Goal: Check status: Check status

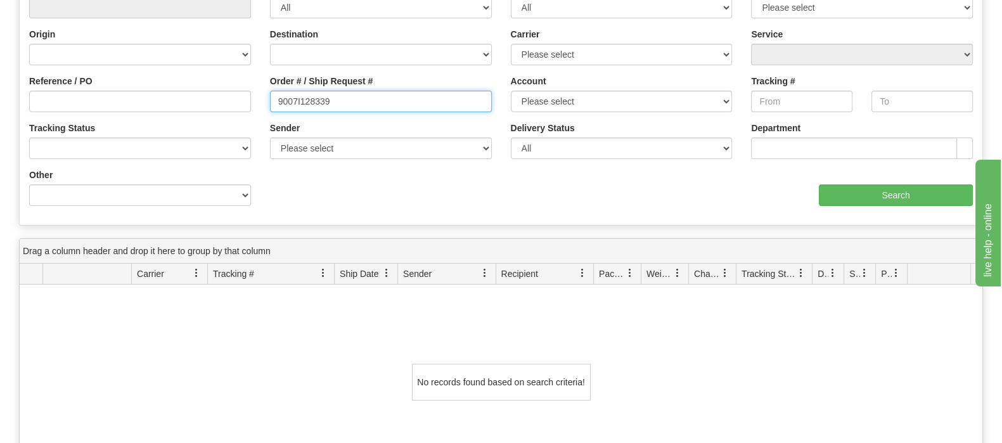
drag, startPoint x: 355, startPoint y: 104, endPoint x: 189, endPoint y: 99, distance: 165.4
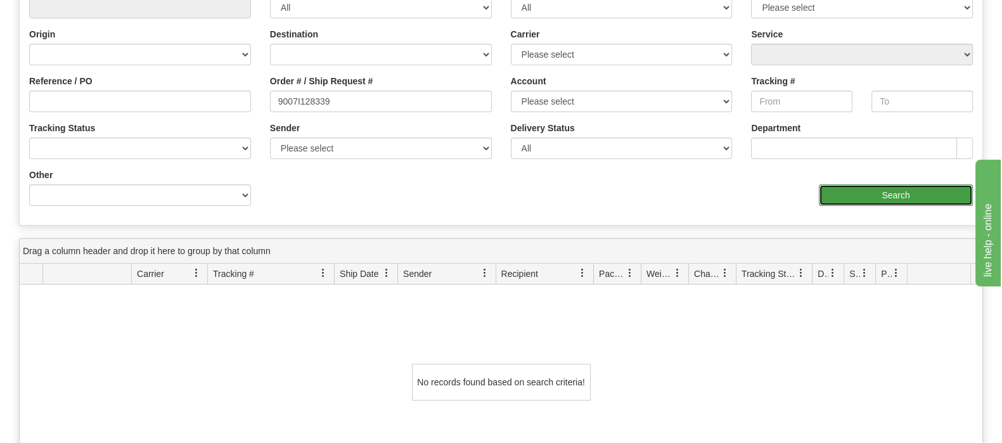
click at [871, 196] on input "Search" at bounding box center [896, 195] width 154 height 22
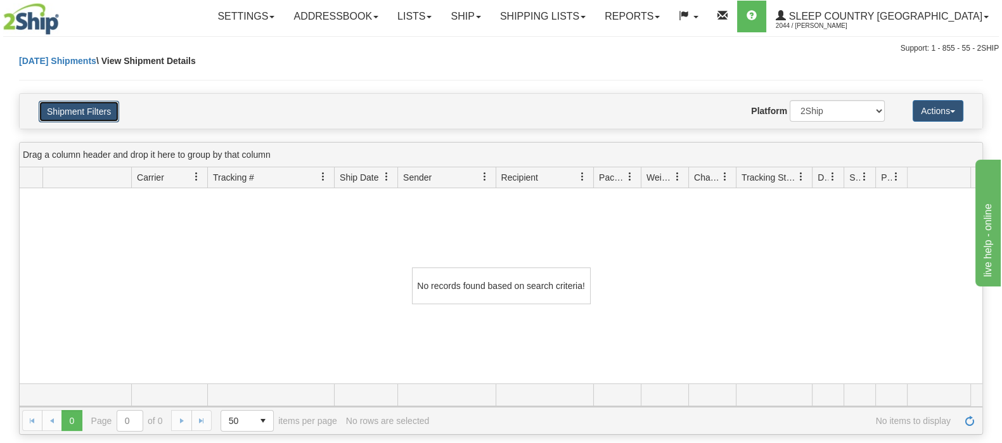
click at [79, 103] on button "Shipment Filters" at bounding box center [79, 112] width 80 height 22
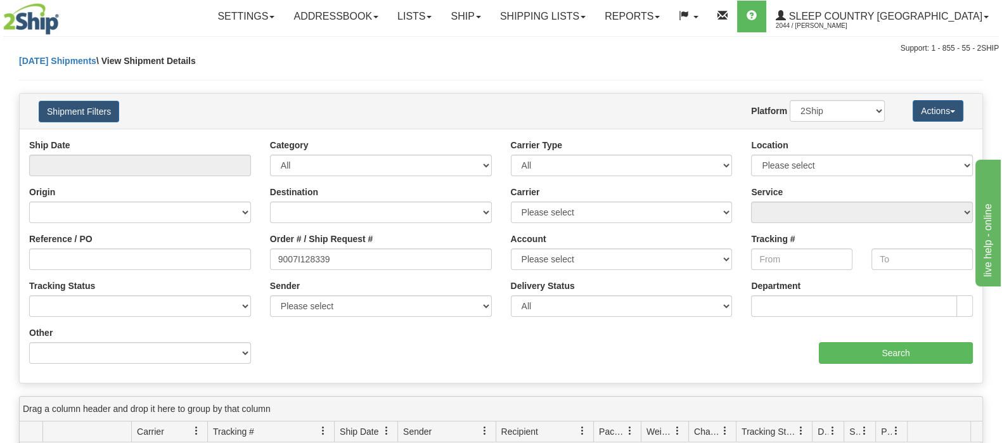
click at [164, 176] on div "Ship Date" at bounding box center [140, 162] width 241 height 47
drag, startPoint x: 162, startPoint y: 169, endPoint x: 162, endPoint y: 179, distance: 10.2
click at [162, 170] on input "text" at bounding box center [140, 166] width 222 height 22
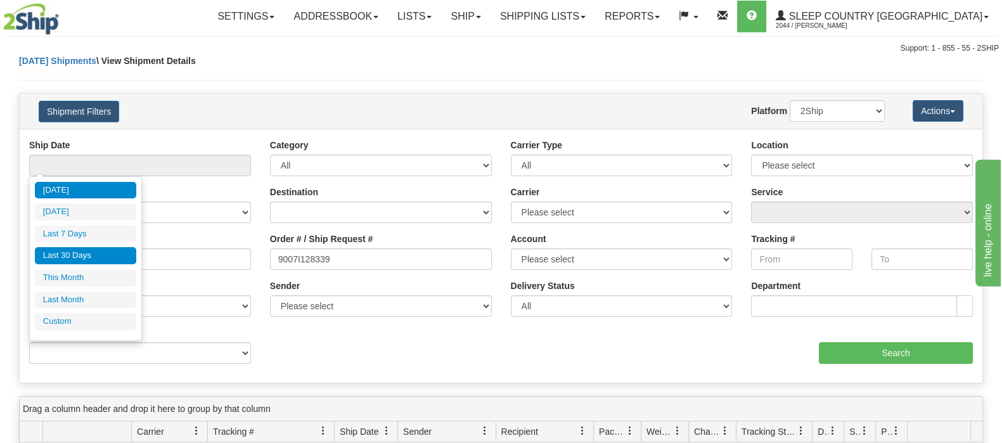
click at [91, 250] on li "Last 30 Days" at bounding box center [85, 255] width 101 height 17
type input "From [DATE] To [DATE]"
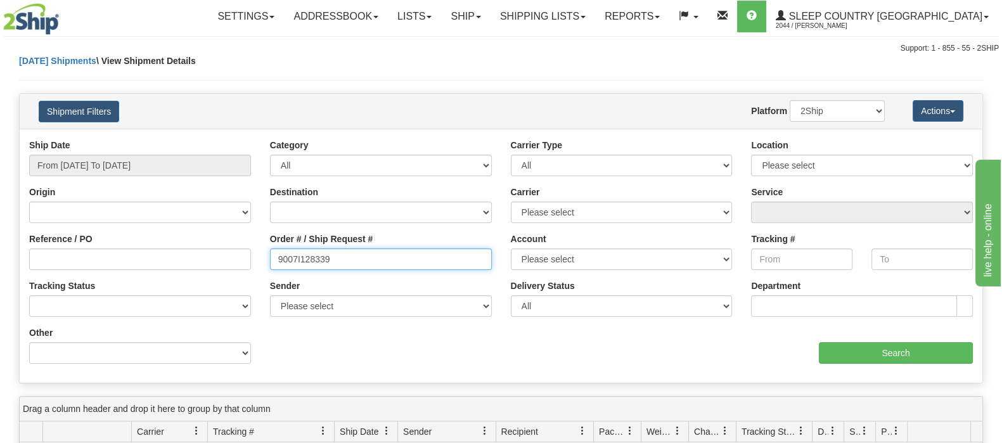
click at [363, 259] on input "9007I128339" at bounding box center [381, 259] width 222 height 22
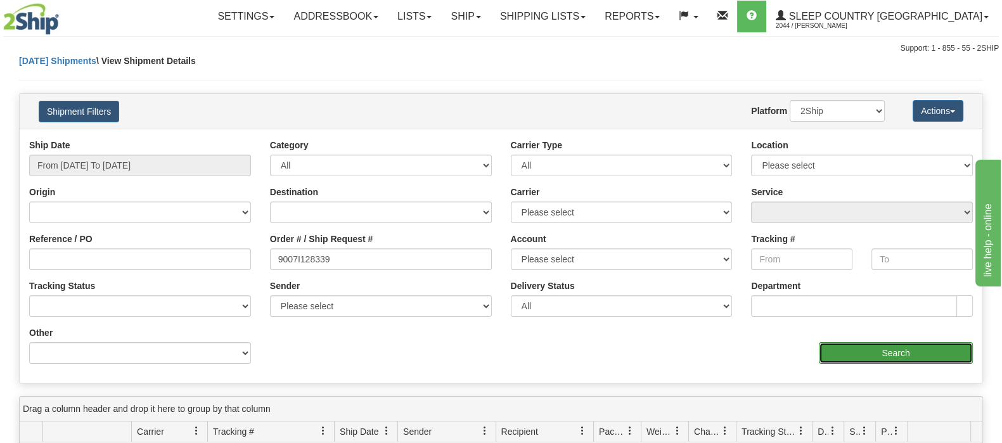
click at [859, 356] on input "Search" at bounding box center [896, 353] width 154 height 22
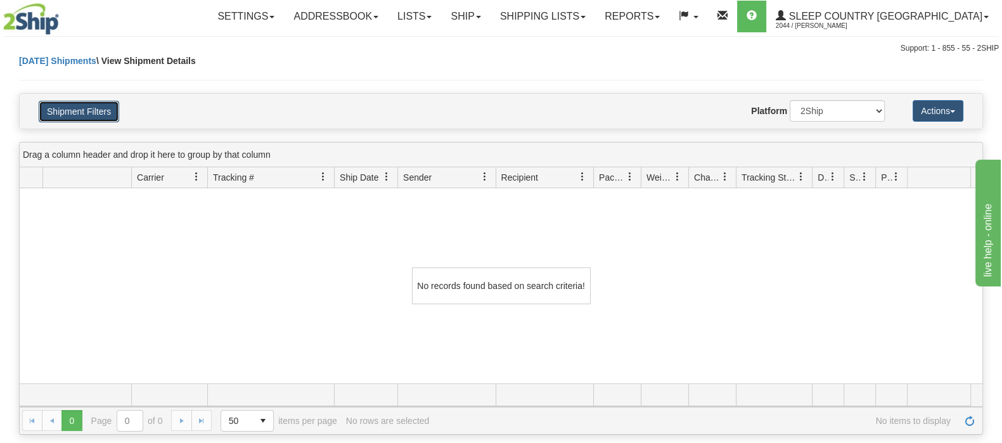
click at [108, 116] on button "Shipment Filters" at bounding box center [79, 112] width 80 height 22
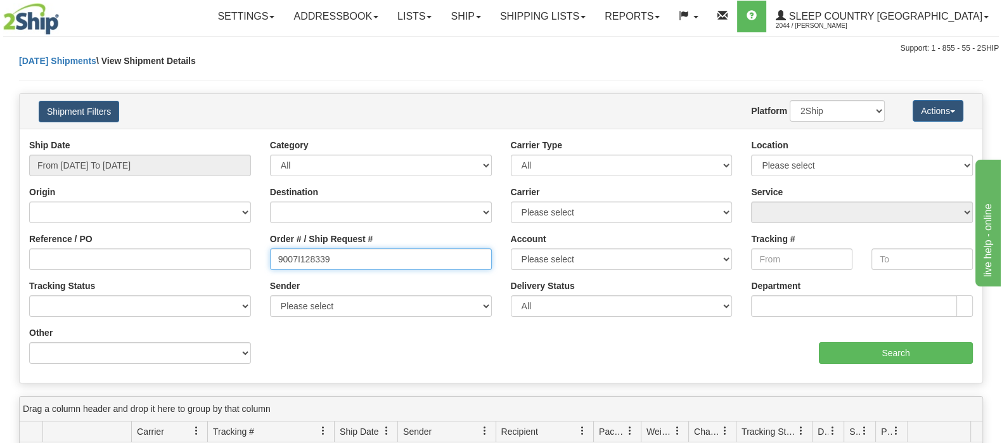
drag, startPoint x: 345, startPoint y: 255, endPoint x: 258, endPoint y: 259, distance: 87.5
click at [258, 139] on div "Reference / PO Order # / Ship Request # 9007I128339 Account Please select [GEOG…" at bounding box center [501, 139] width 962 height 0
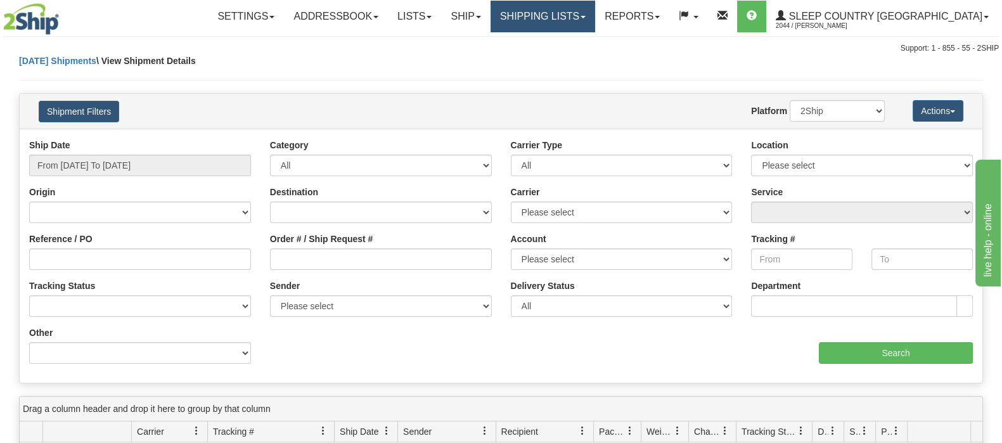
click at [589, 11] on link "Shipping lists" at bounding box center [542, 17] width 105 height 32
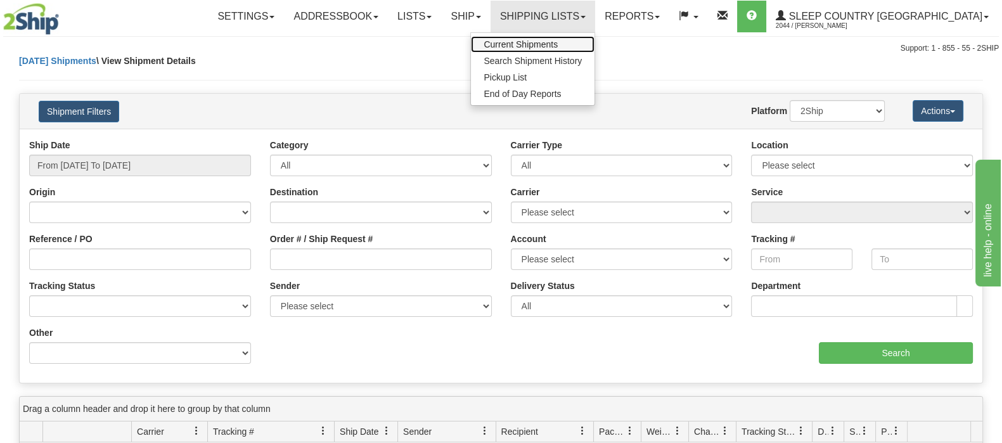
click at [558, 42] on span "Current Shipments" at bounding box center [520, 44] width 74 height 10
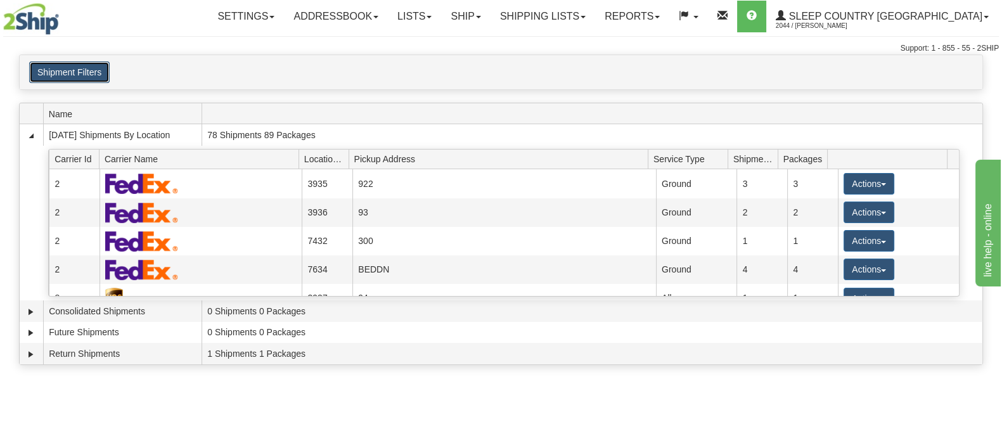
click at [76, 71] on button "Shipment Filters" at bounding box center [69, 72] width 80 height 22
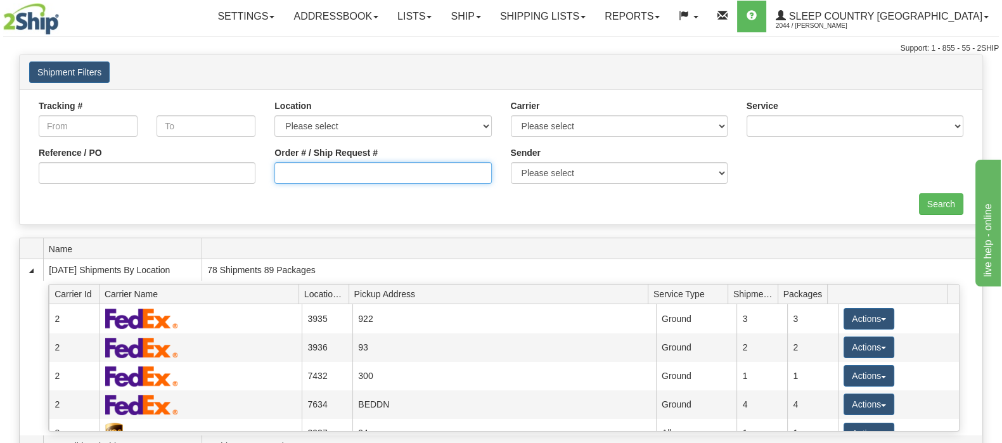
click at [352, 170] on input "Order # / Ship Request #" at bounding box center [382, 173] width 217 height 22
paste input "9007I128339"
type input "9007I128339"
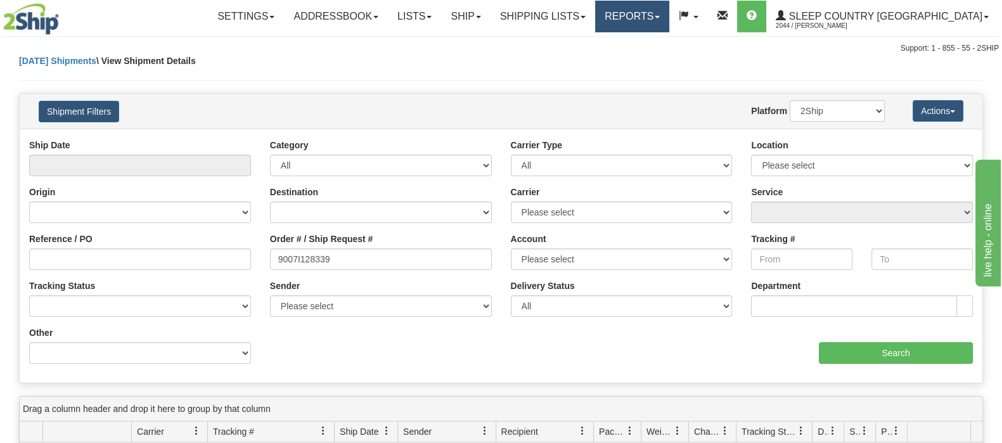
click at [669, 12] on link "Reports" at bounding box center [632, 17] width 74 height 32
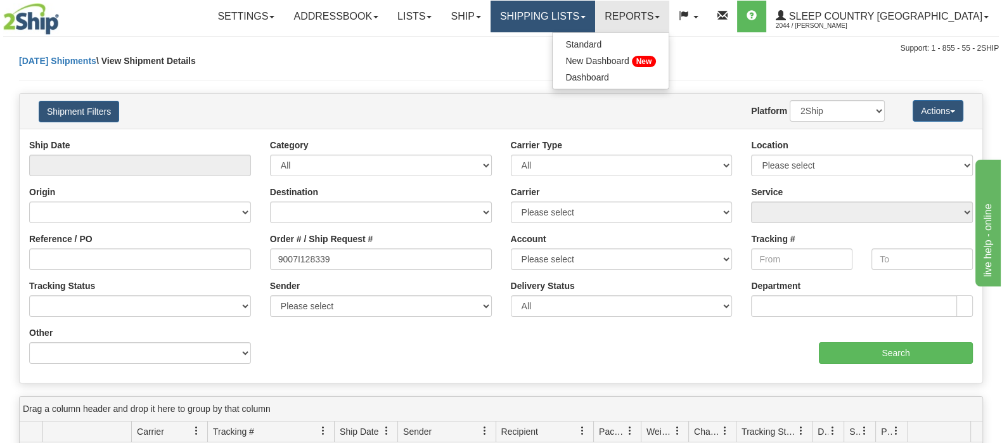
click at [595, 16] on link "Shipping lists" at bounding box center [542, 17] width 105 height 32
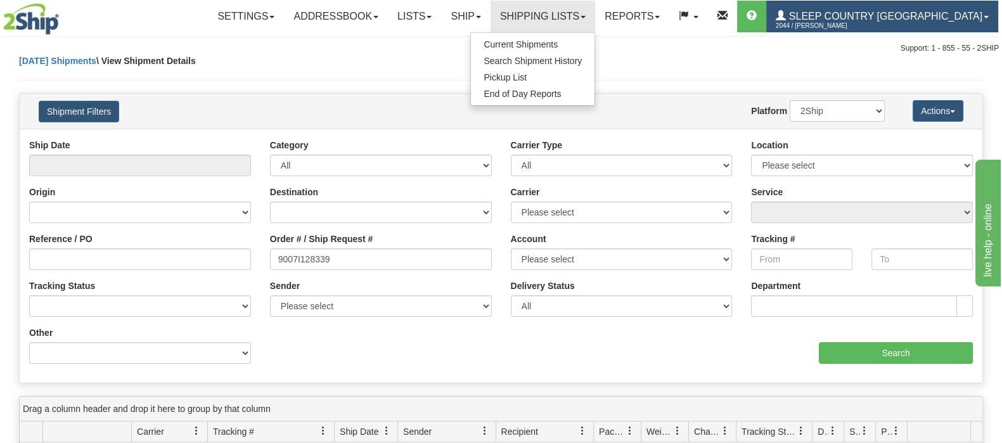
click at [852, 18] on span "Sleep Country [GEOGRAPHIC_DATA]" at bounding box center [884, 16] width 196 height 11
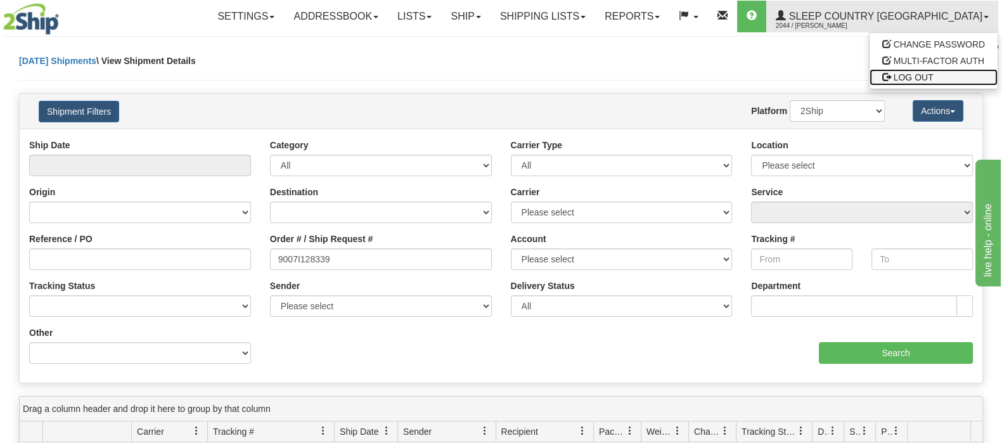
click at [940, 74] on link "LOG OUT" at bounding box center [933, 77] width 128 height 16
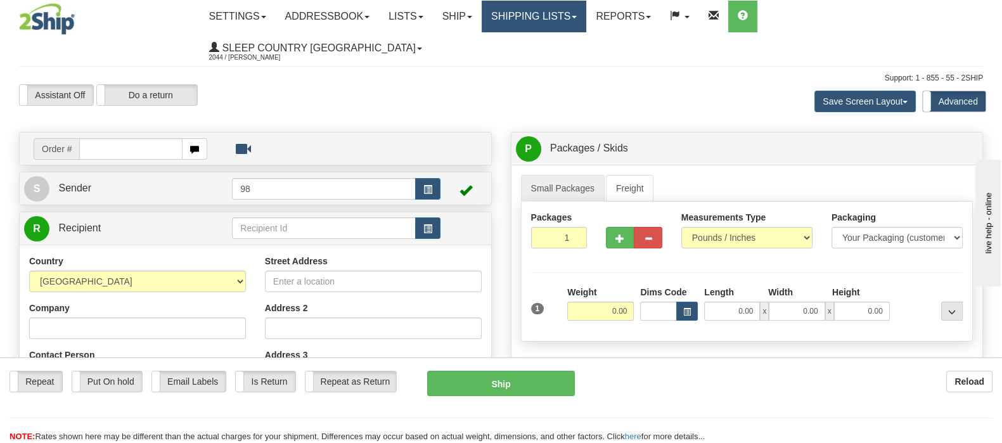
click at [586, 11] on link "Shipping lists" at bounding box center [534, 17] width 105 height 32
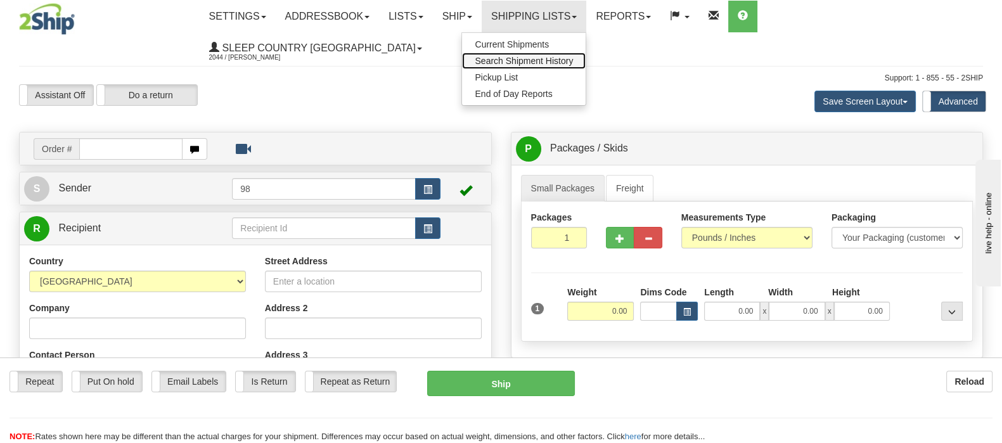
click at [585, 53] on link "Search Shipment History" at bounding box center [524, 61] width 124 height 16
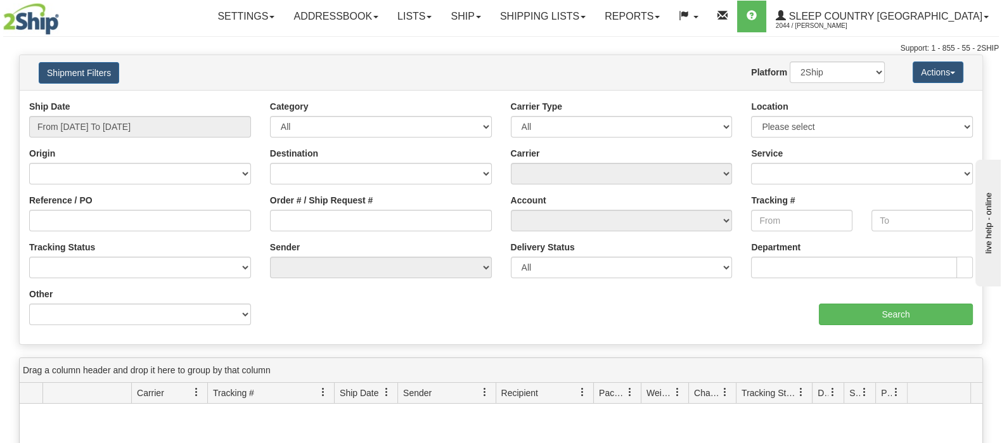
click at [87, 113] on div "Ship Date From [DATE] To [DATE]" at bounding box center [140, 118] width 222 height 37
click at [101, 128] on input "From [DATE] To [DATE]" at bounding box center [140, 127] width 222 height 22
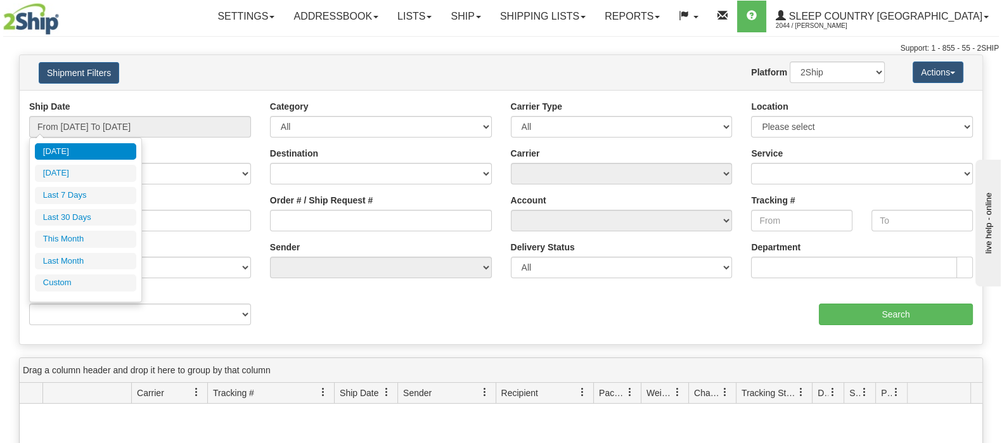
click at [125, 217] on li "Last 30 Days" at bounding box center [85, 217] width 101 height 17
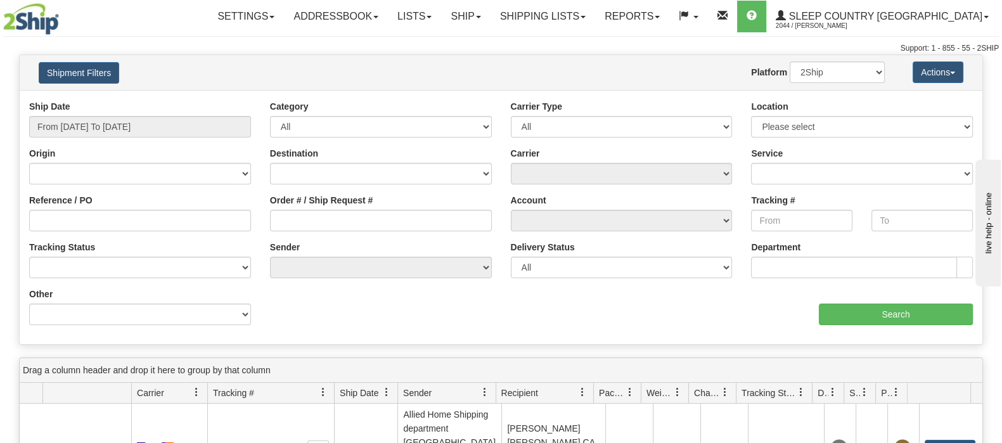
type input "From [DATE] To [DATE]"
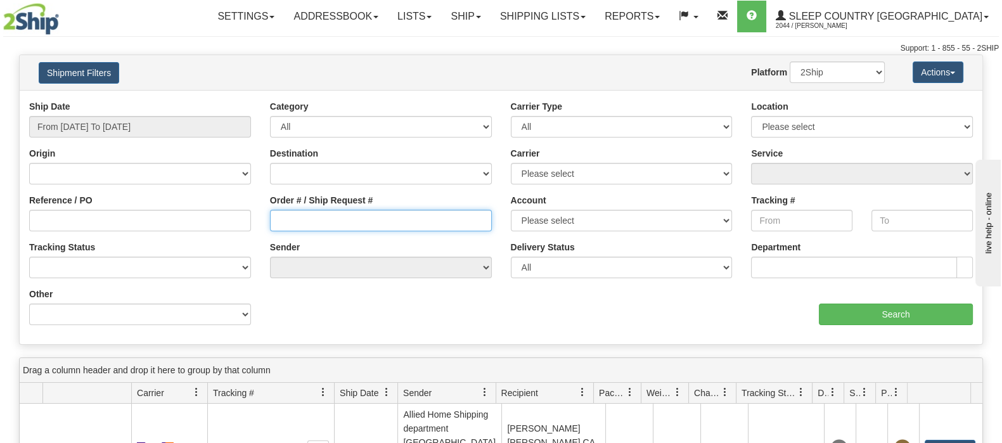
click at [318, 226] on input "Order # / Ship Request #" at bounding box center [381, 221] width 222 height 22
paste input "9007I128339"
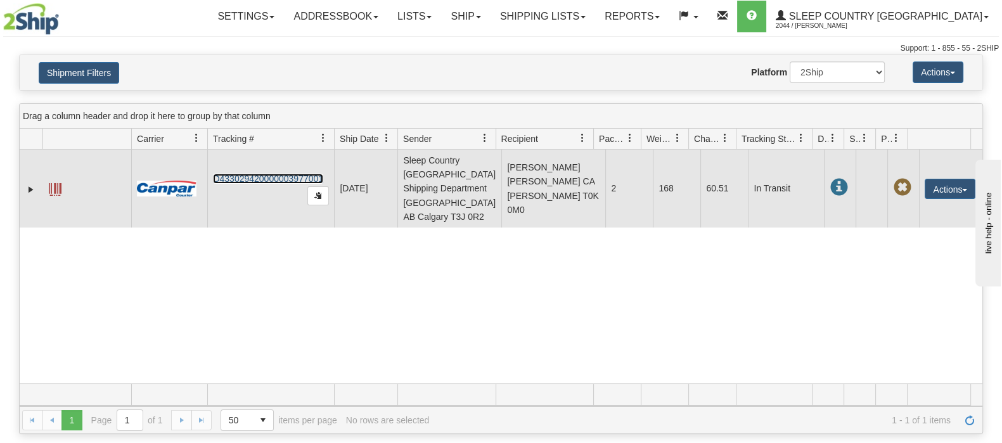
click at [290, 174] on link "D433029420000003977001" at bounding box center [268, 179] width 110 height 10
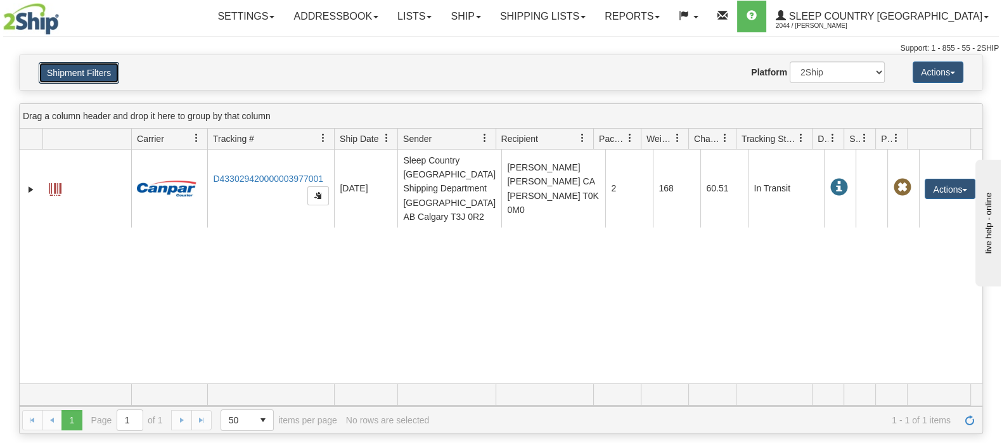
click at [96, 70] on button "Shipment Filters" at bounding box center [79, 73] width 80 height 22
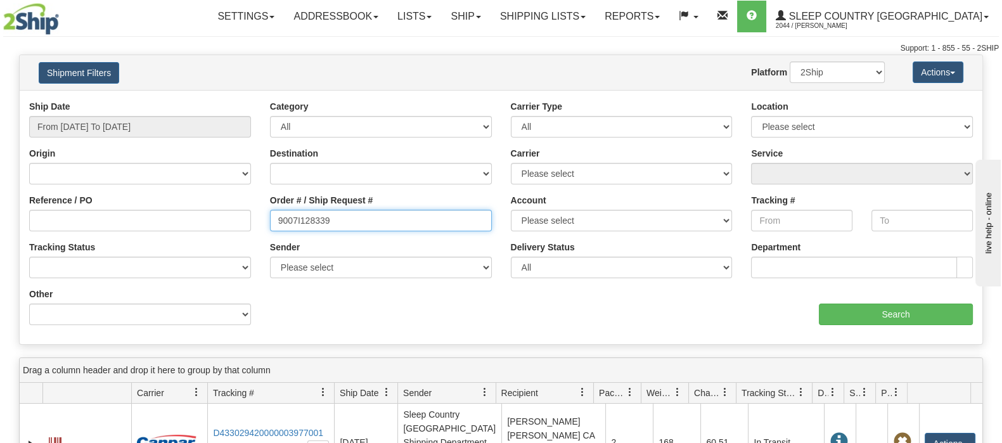
drag, startPoint x: 186, startPoint y: 217, endPoint x: 642, endPoint y: 307, distance: 465.0
click at [184, 100] on div "Reference / PO Order # / Ship Request # 9007I128339 Account Please select [GEOG…" at bounding box center [501, 100] width 962 height 0
paste input "[EMAIL_ADDRESS][DOMAIN_NAME]"
type input "[EMAIL_ADDRESS][DOMAIN_NAME]"
drag, startPoint x: 319, startPoint y: 225, endPoint x: 188, endPoint y: 185, distance: 137.1
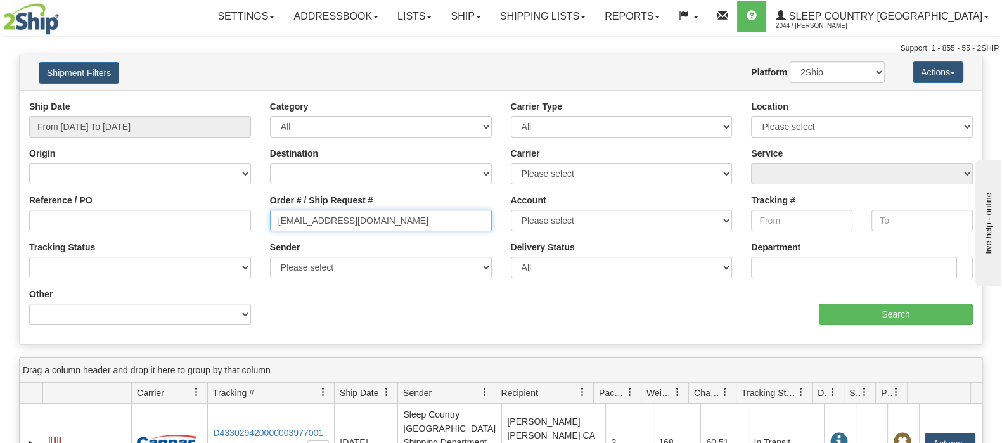
click at [203, 191] on div "Ship Date From [DATE] To [DATE] Category All Inbound Outbound Carrier Type All …" at bounding box center [501, 217] width 962 height 234
drag, startPoint x: 379, startPoint y: 214, endPoint x: 516, endPoint y: 238, distance: 139.1
click at [379, 214] on input "Order # / Ship Request #" at bounding box center [381, 221] width 222 height 22
paste input "9000I110683"
type input "9000I110683"
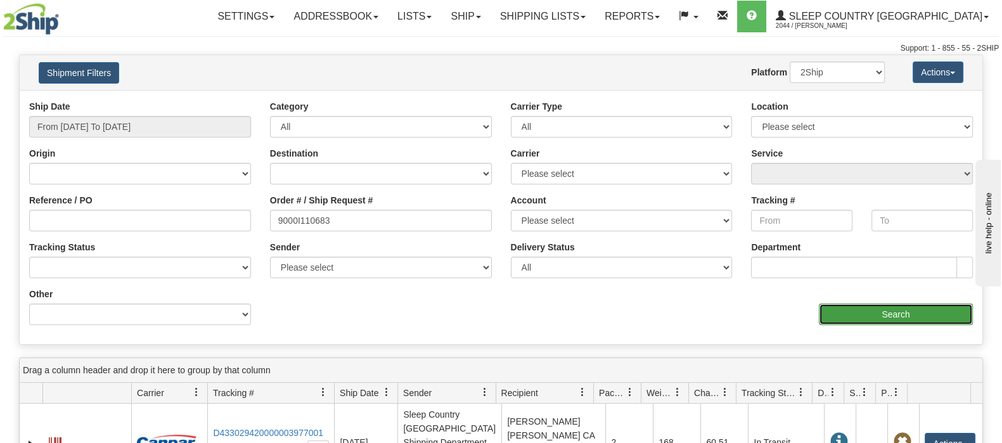
click at [849, 317] on input "Search" at bounding box center [896, 314] width 154 height 22
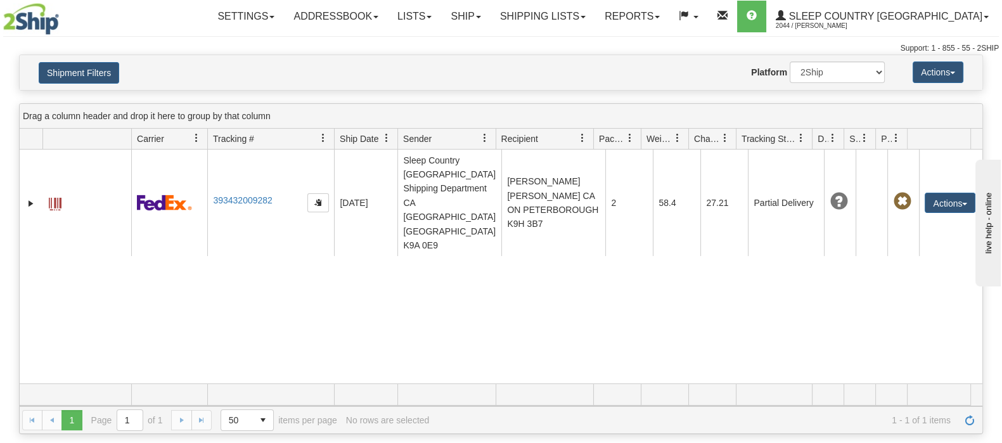
click at [292, 263] on div "31646057 2044 393432009282 [DATE] [DATE] 03:30:33 PM Sleep Country [GEOGRAPHIC_…" at bounding box center [501, 267] width 962 height 234
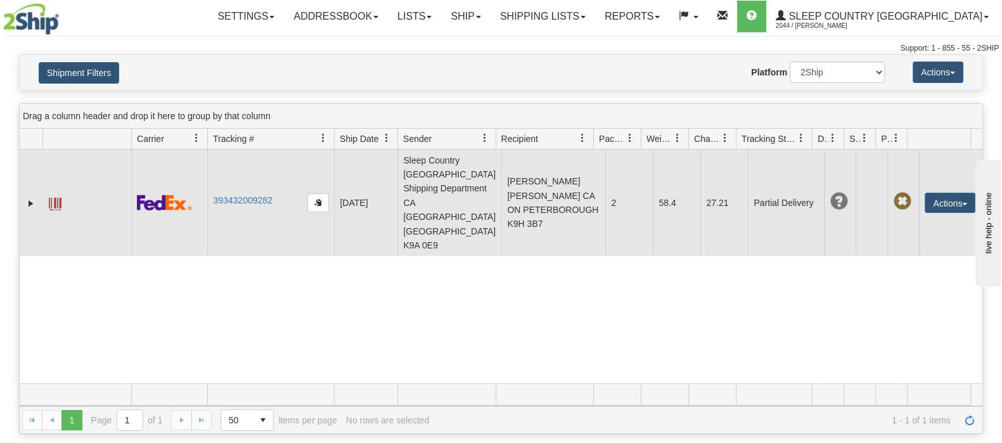
click at [22, 186] on td at bounding box center [31, 203] width 23 height 106
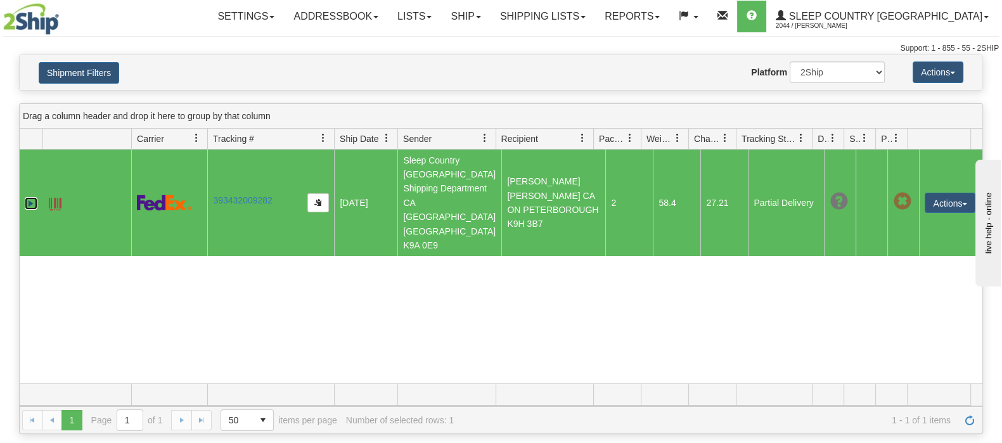
drag, startPoint x: 29, startPoint y: 186, endPoint x: 92, endPoint y: 217, distance: 70.6
click at [29, 197] on link "Expand" at bounding box center [31, 203] width 13 height 13
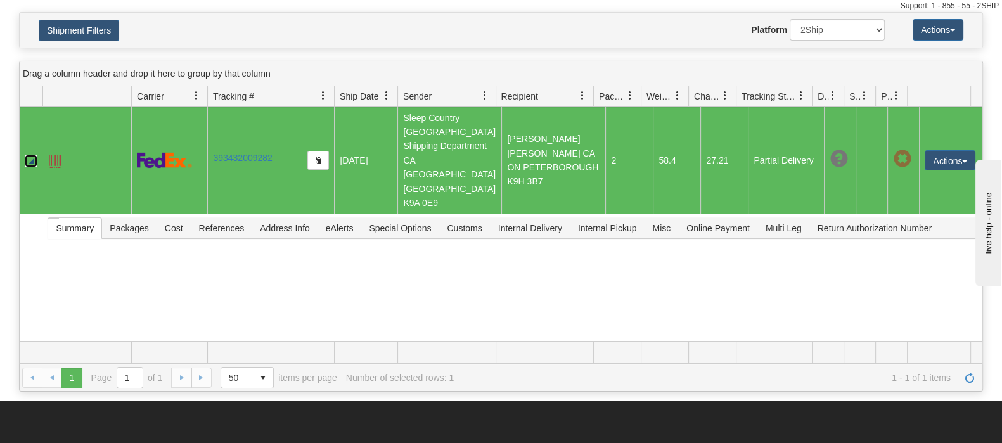
scroll to position [79, 0]
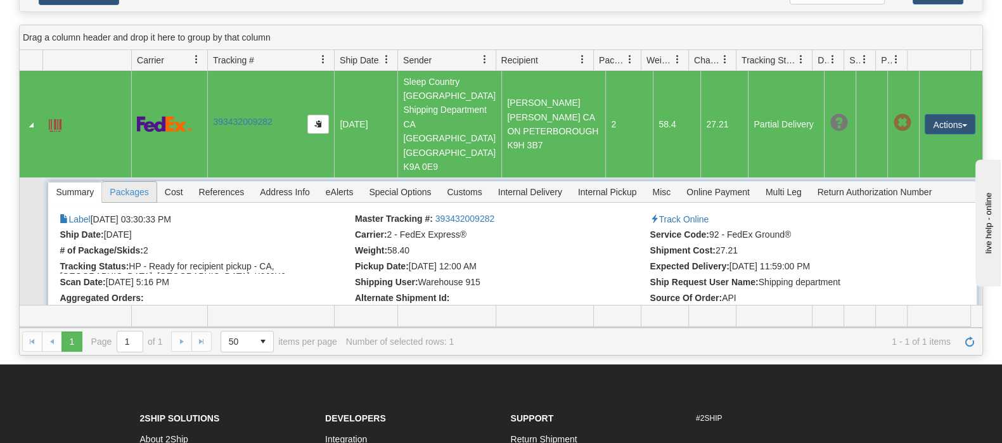
click at [134, 182] on span "Packages" at bounding box center [129, 192] width 54 height 20
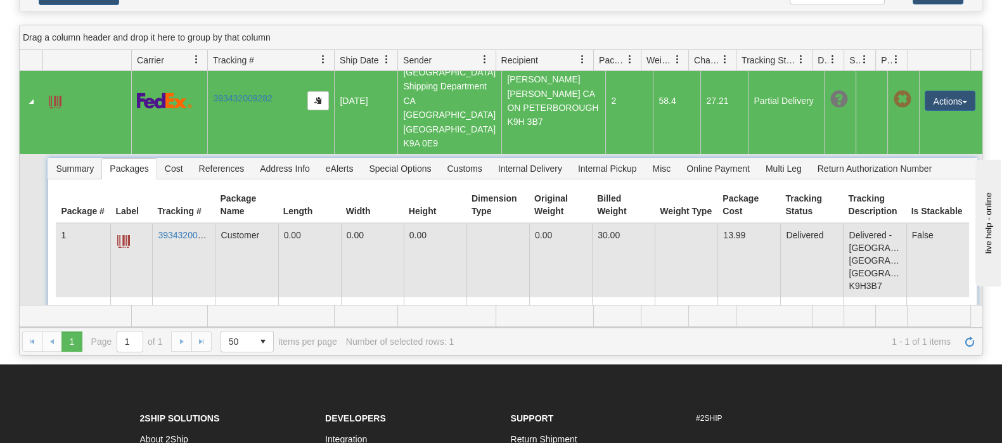
scroll to position [0, 0]
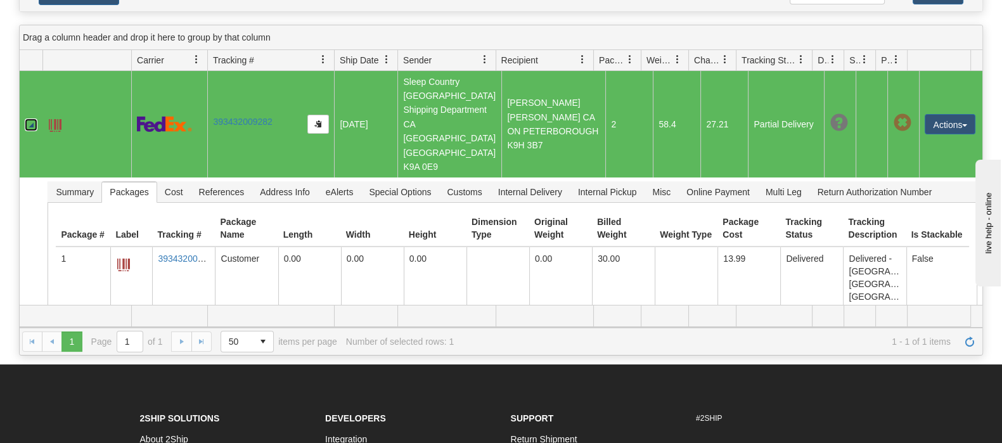
click at [28, 118] on link "Collapse" at bounding box center [31, 124] width 13 height 13
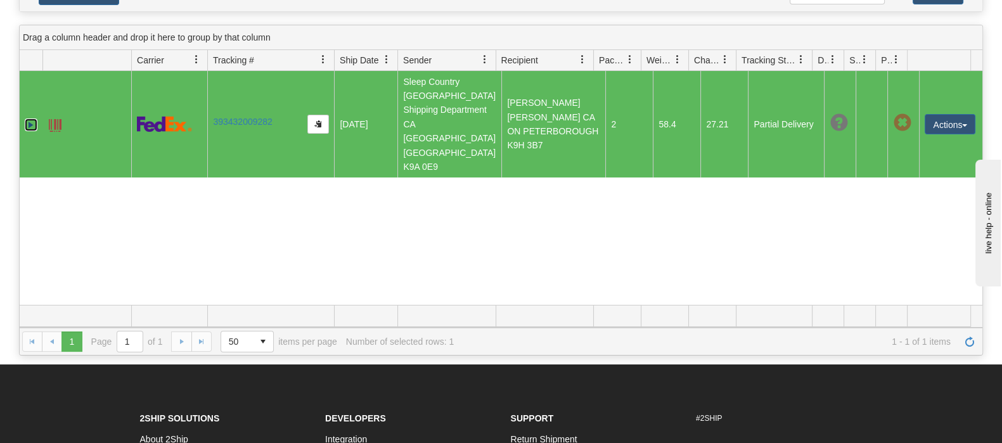
drag, startPoint x: 282, startPoint y: 106, endPoint x: 198, endPoint y: 128, distance: 87.1
click at [196, 127] on tr "31646057 2044 393432009282 [DATE] [DATE] 03:30:33 PM Sleep Country [GEOGRAPHIC_…" at bounding box center [501, 124] width 962 height 106
click at [255, 117] on link "393432009282" at bounding box center [242, 122] width 59 height 10
